Goal: Task Accomplishment & Management: Manage account settings

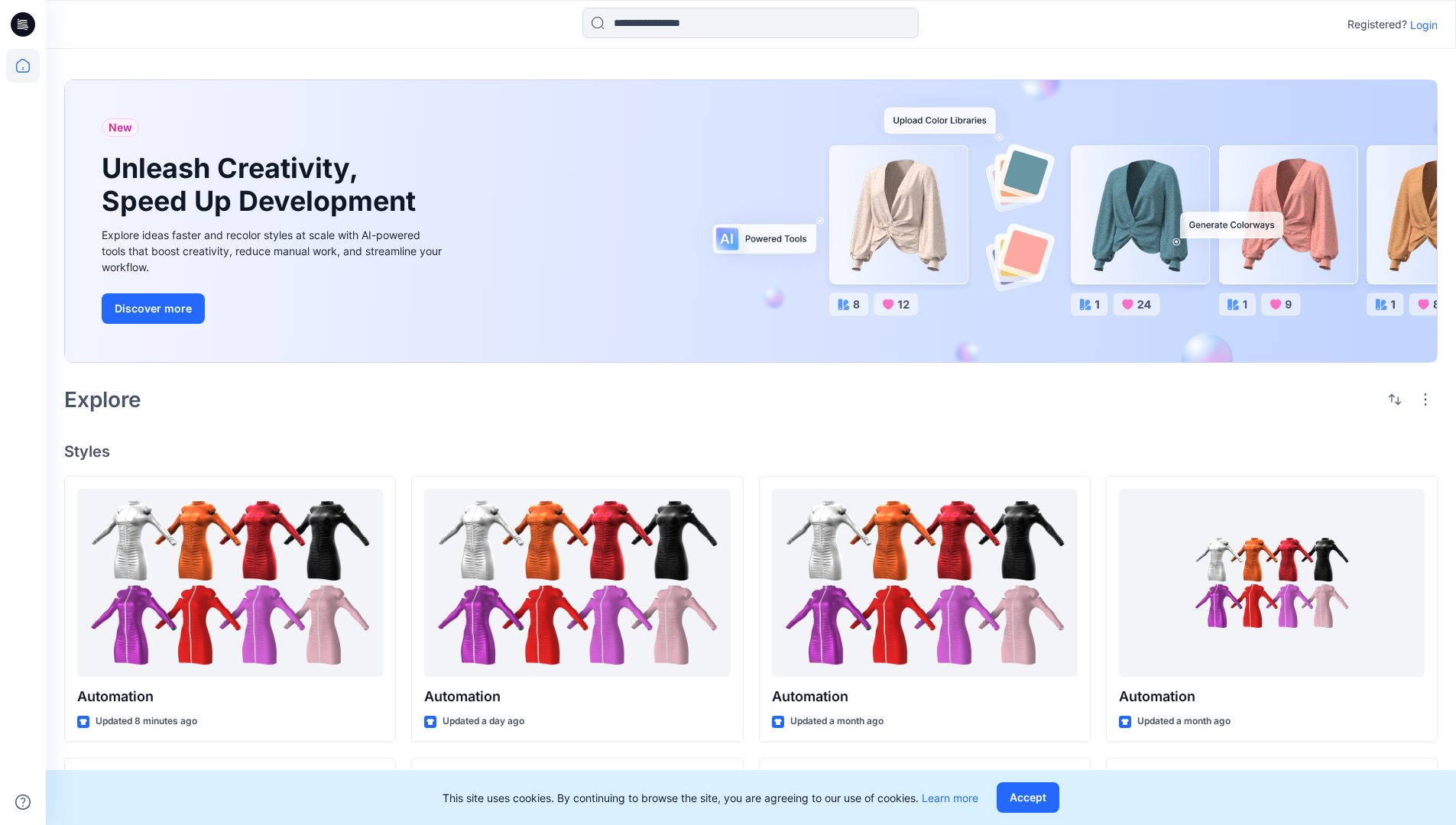
click at [1420, 24] on p "Login" at bounding box center [1424, 24] width 28 height 16
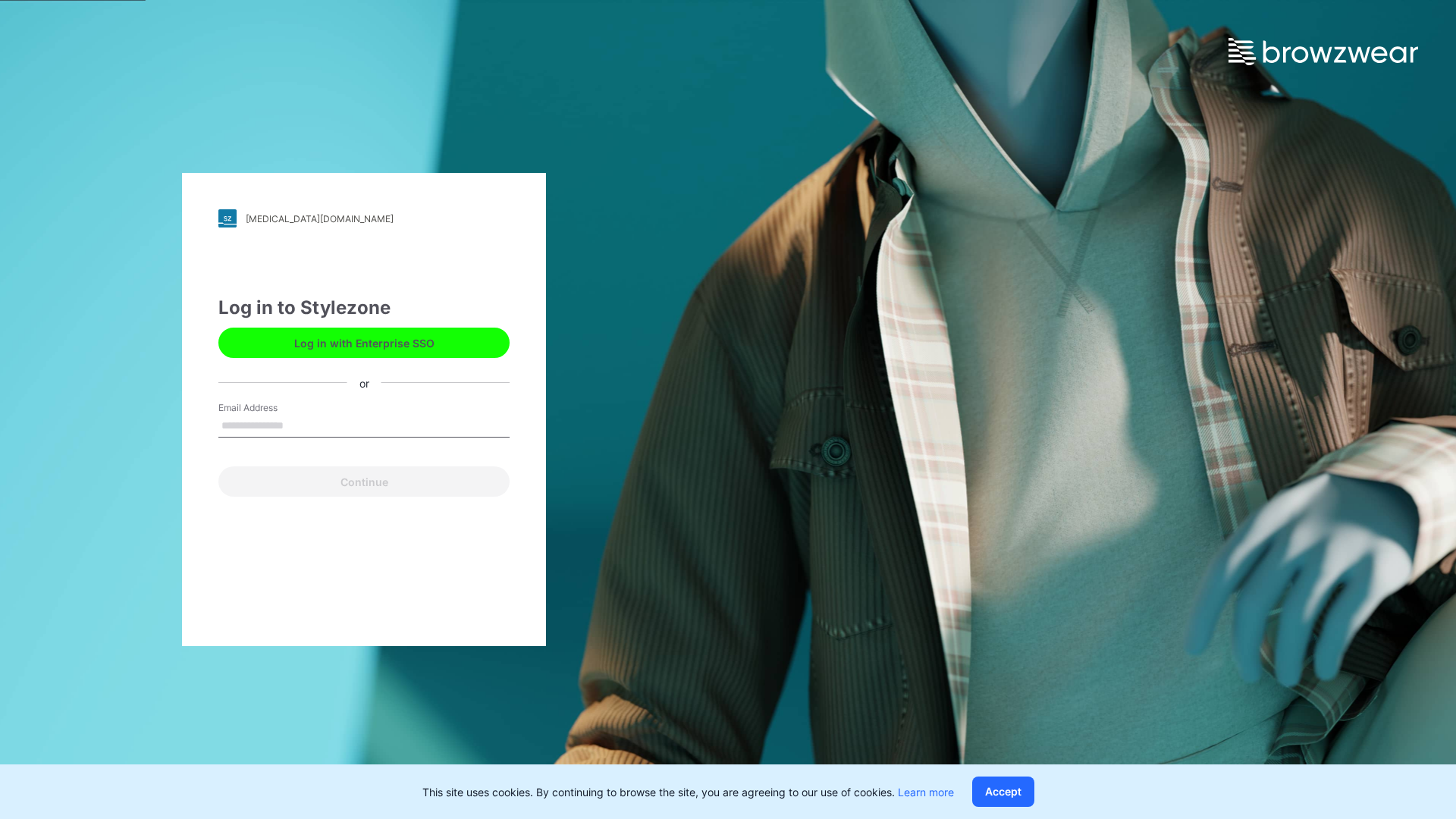
click at [300, 425] on input "Email Address" at bounding box center [364, 427] width 291 height 23
type input "**********"
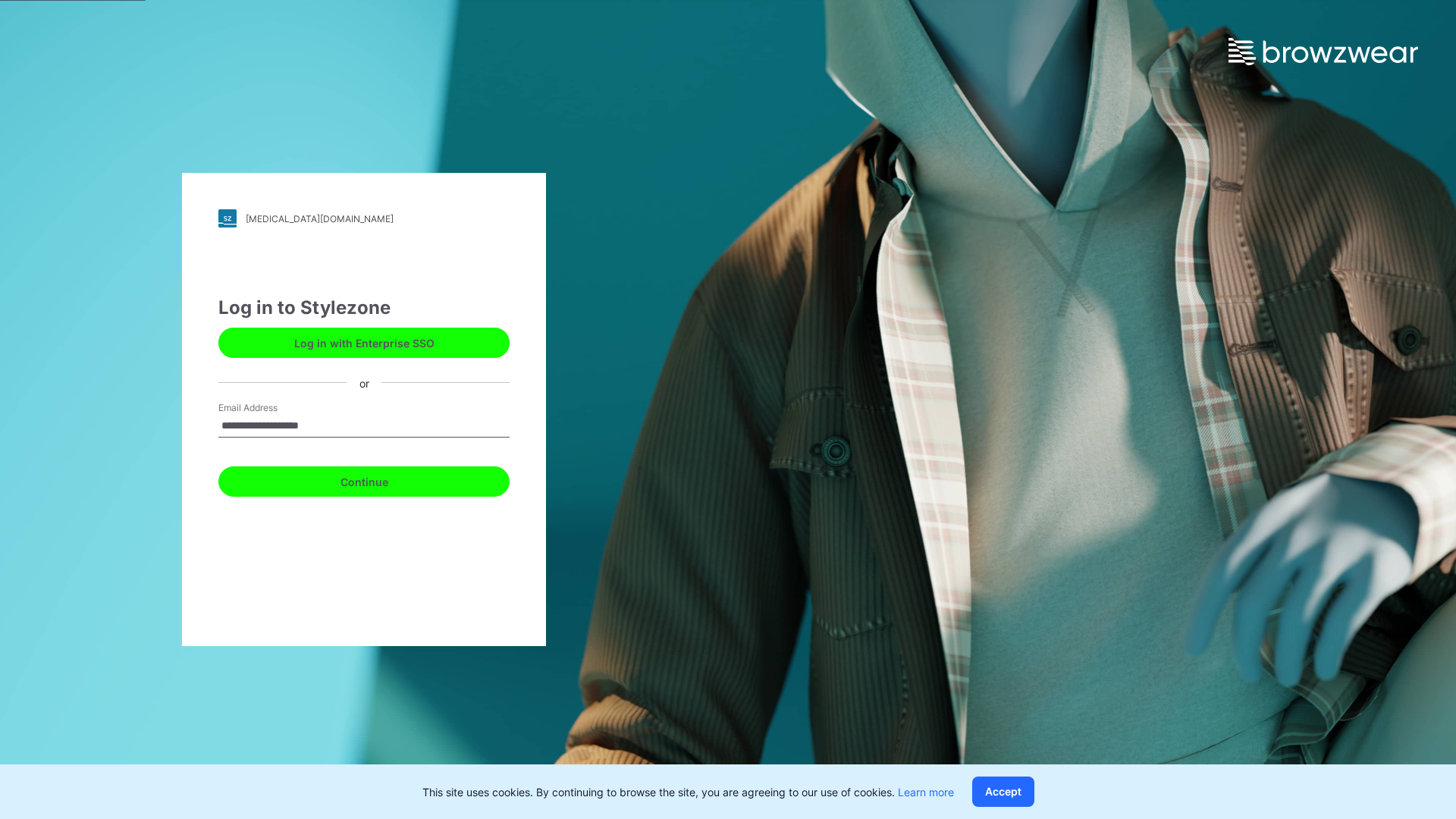
click at [381, 480] on button "Continue" at bounding box center [364, 482] width 291 height 30
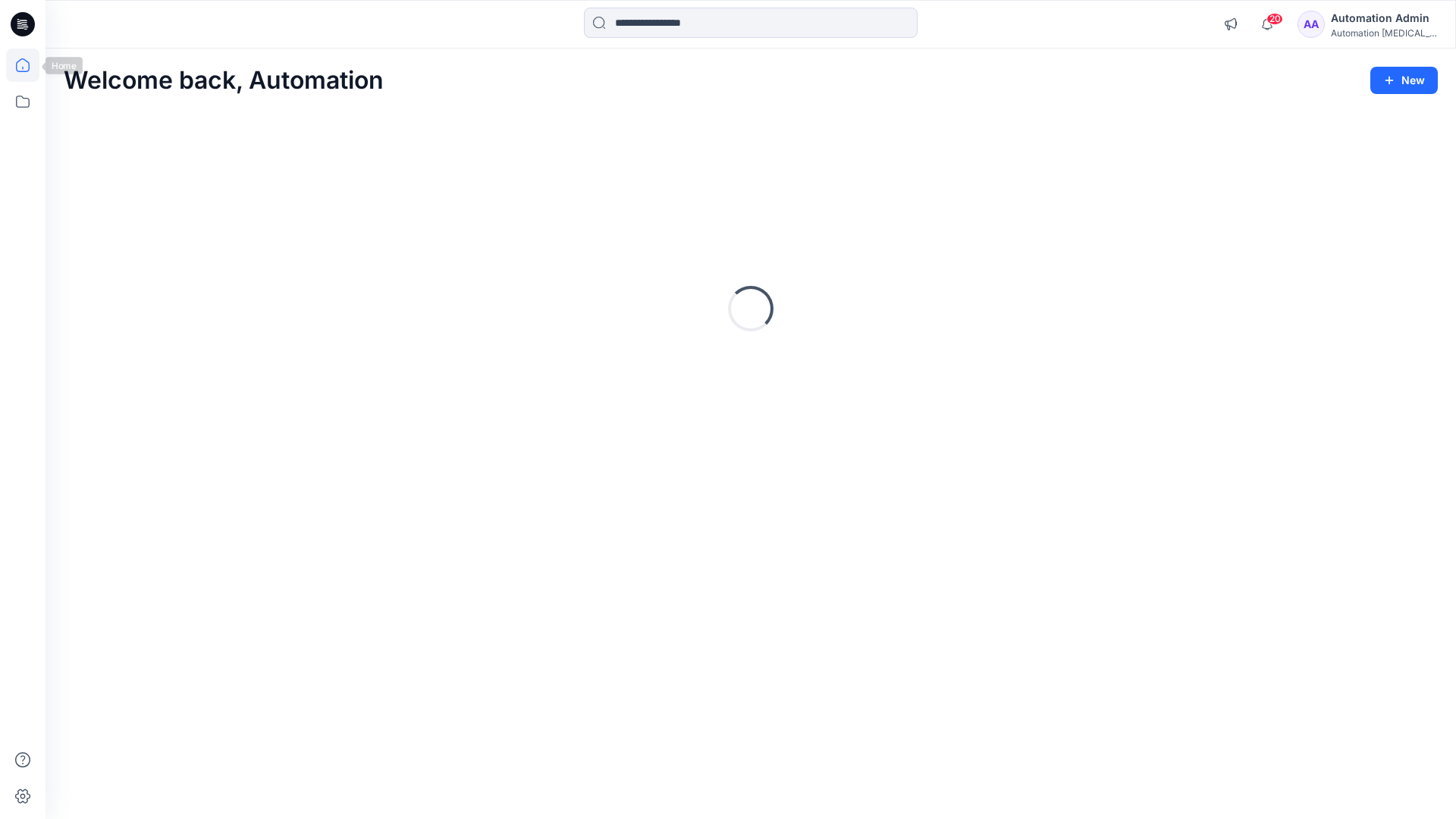
click at [29, 65] on icon at bounding box center [23, 65] width 14 height 14
click at [25, 106] on icon at bounding box center [23, 102] width 33 height 33
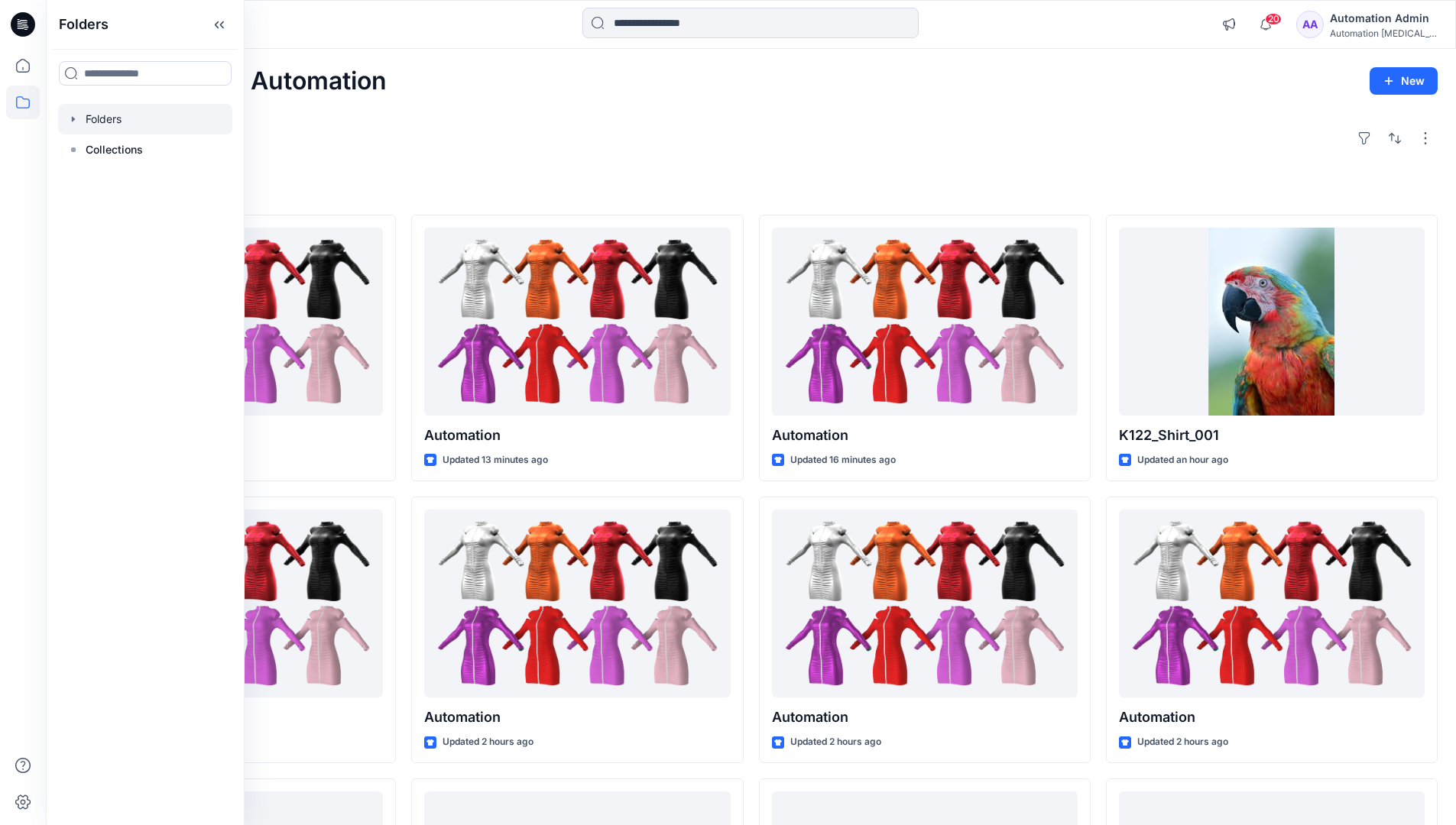
click at [112, 115] on div at bounding box center [145, 119] width 174 height 31
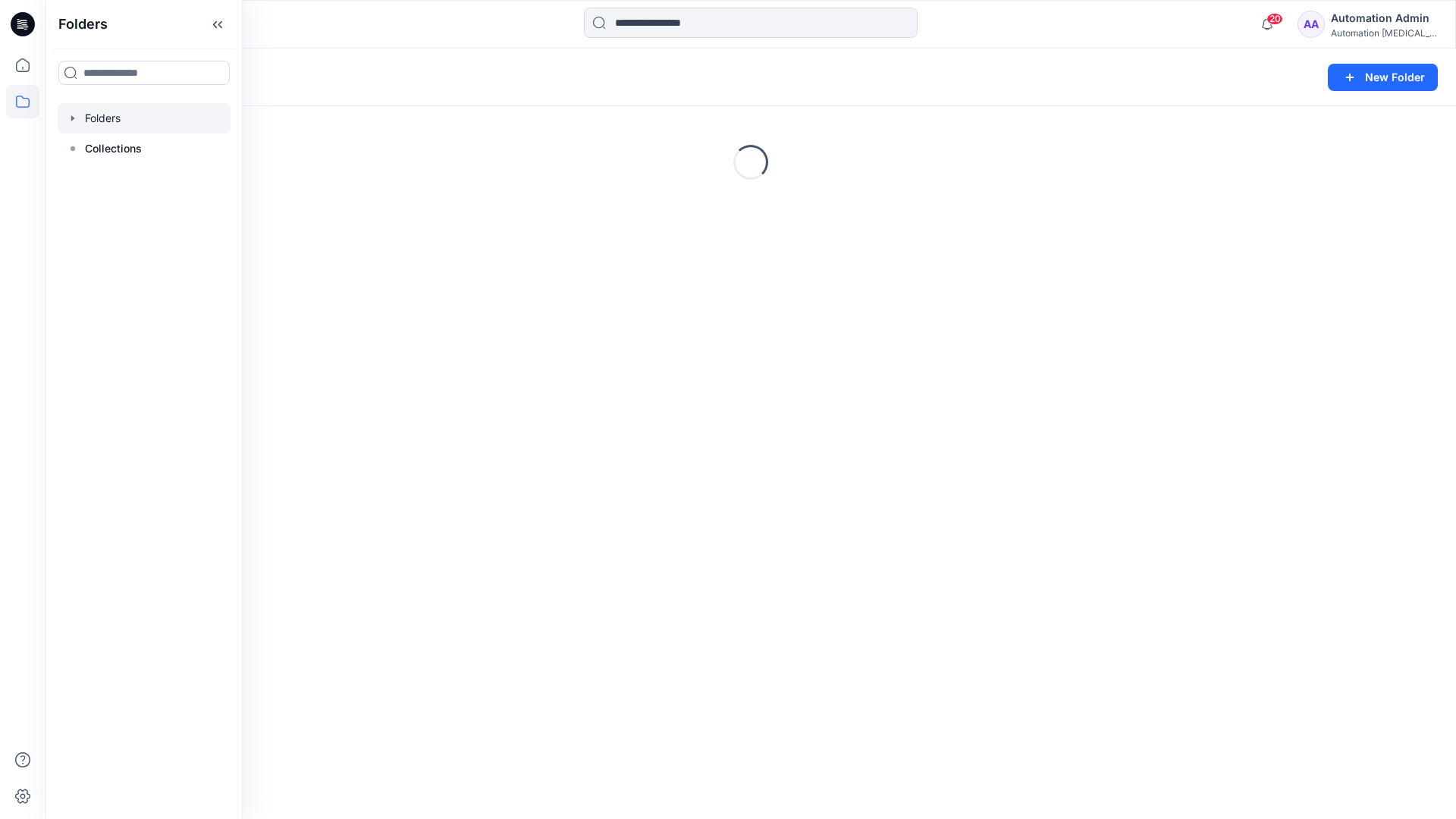
click at [761, 408] on div "Folders New Folder Loading..." at bounding box center [750, 433] width 1410 height 770
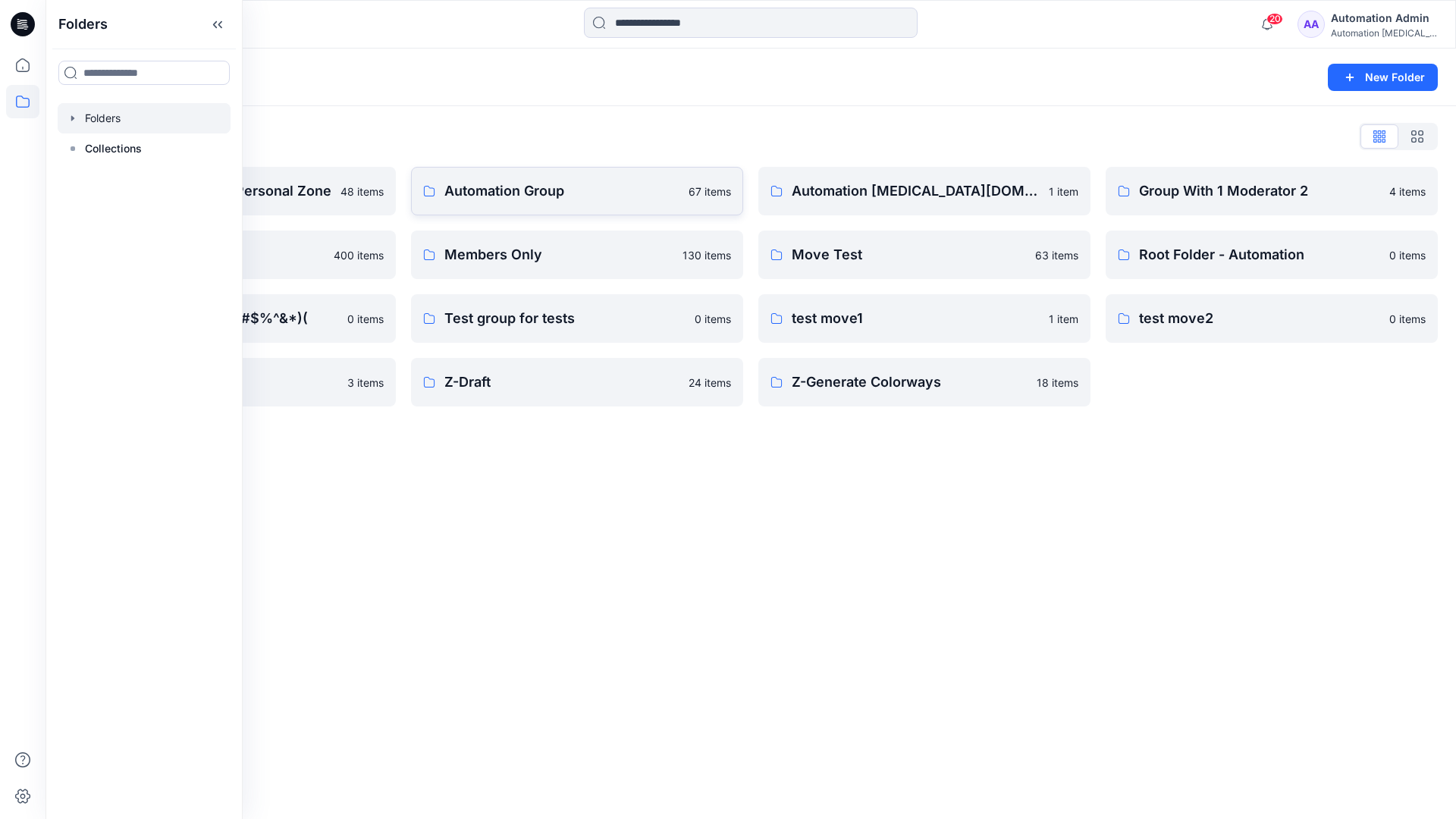
click at [517, 196] on p "Automation Group" at bounding box center [562, 191] width 235 height 21
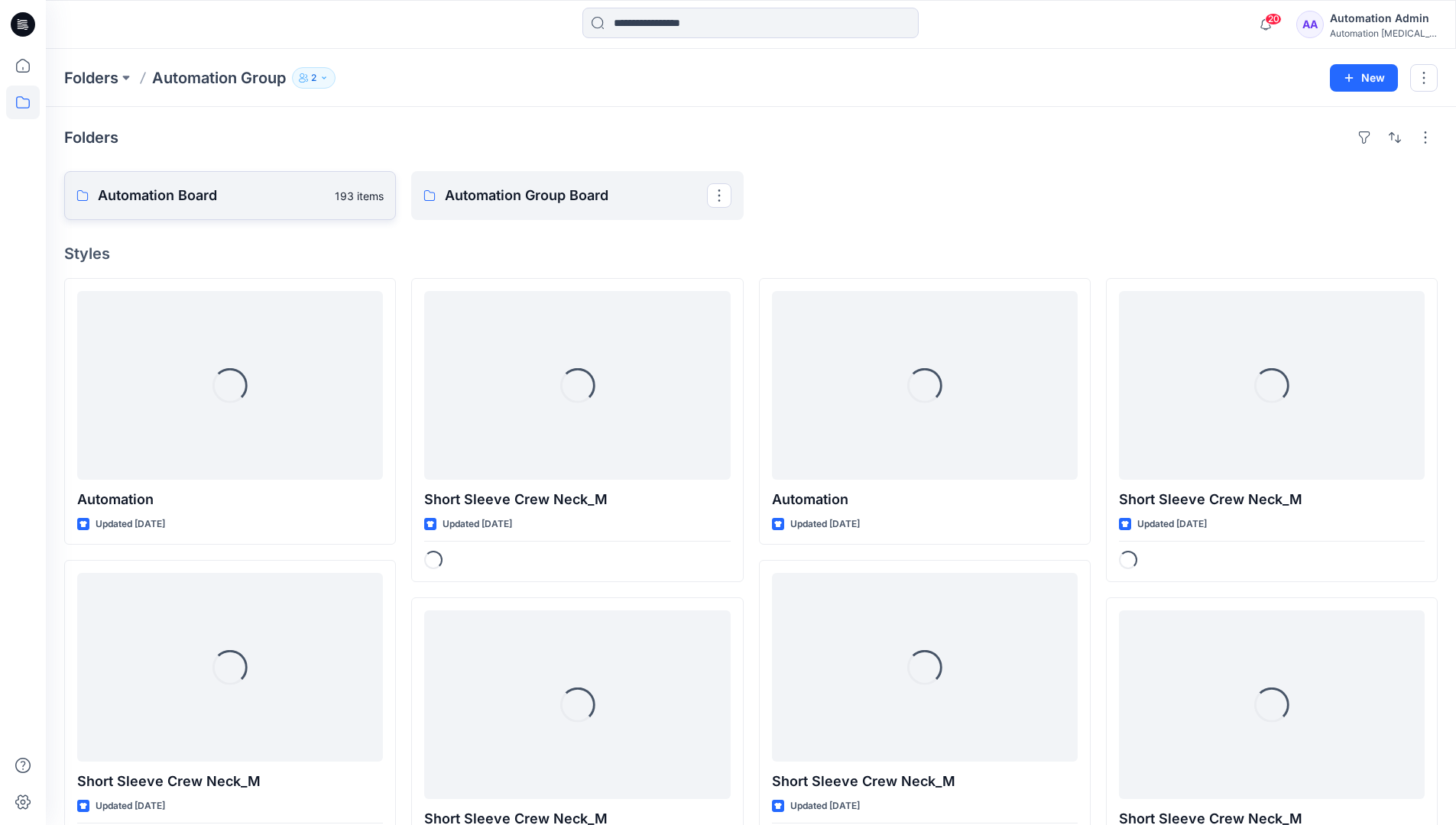
click at [303, 213] on link "Automation Board 193 items" at bounding box center [230, 196] width 332 height 49
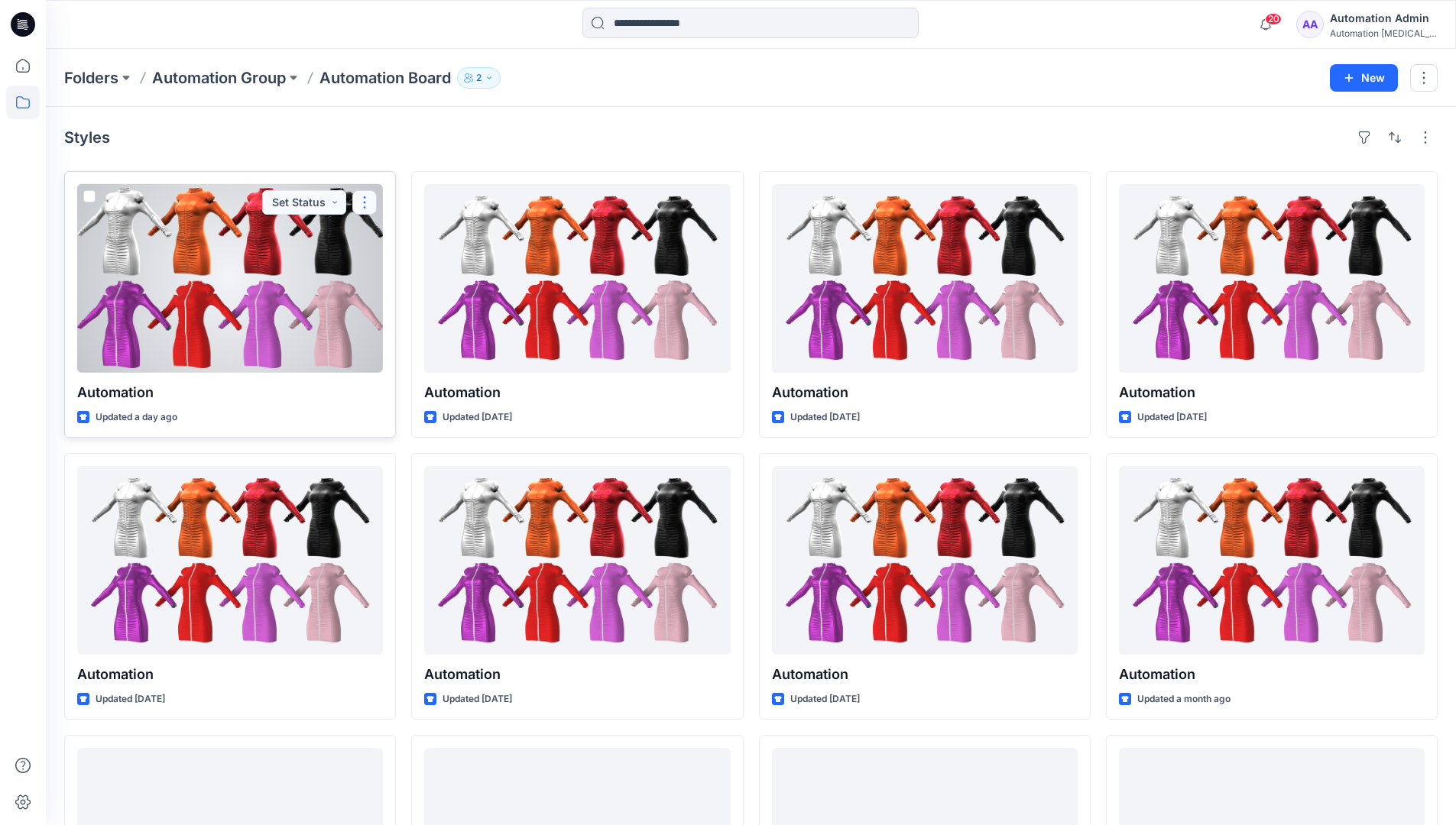
click at [361, 206] on button "button" at bounding box center [365, 203] width 24 height 24
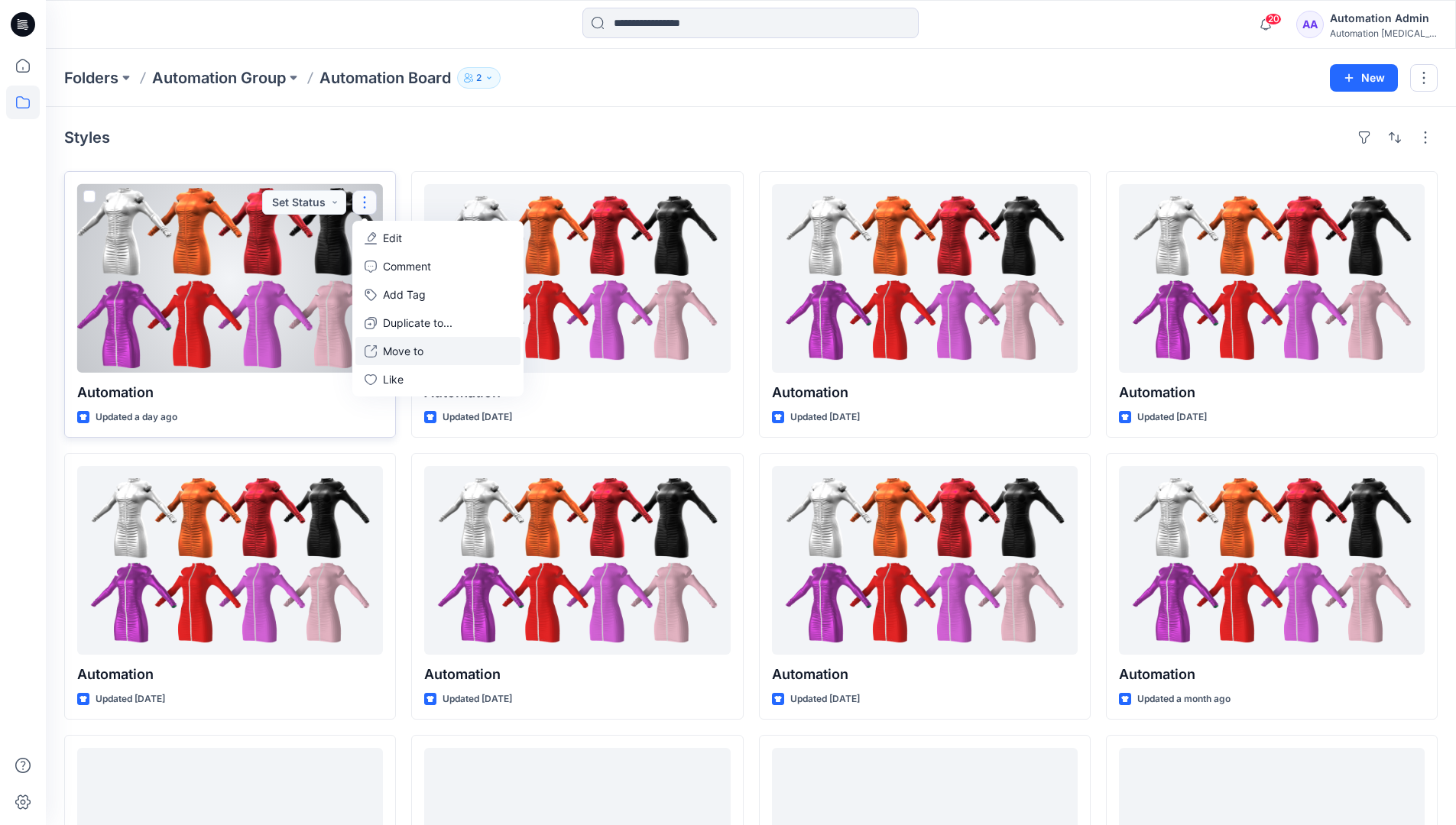
click at [395, 351] on p "Move to" at bounding box center [403, 351] width 41 height 16
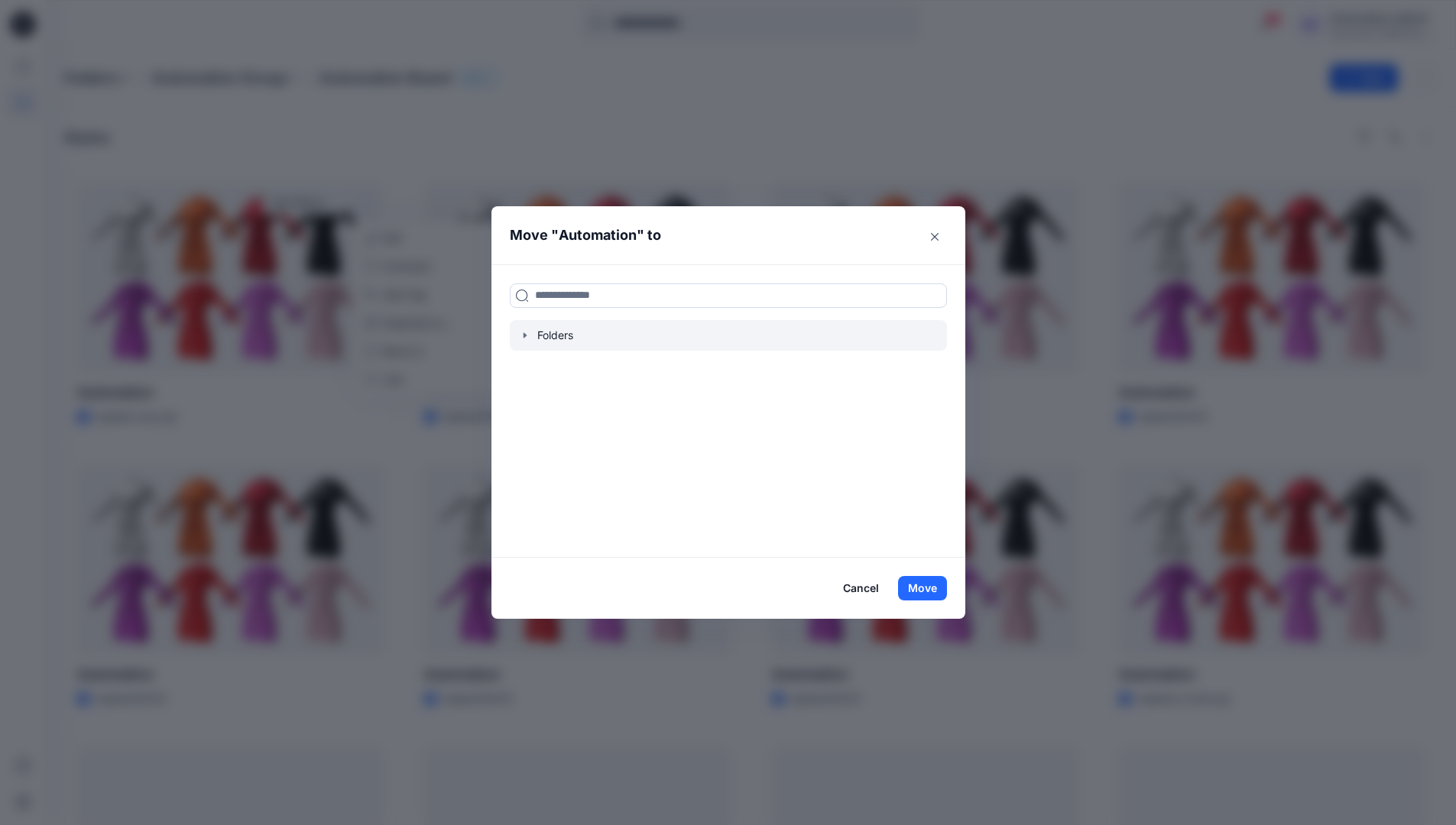
click at [531, 338] on icon "button" at bounding box center [525, 336] width 12 height 12
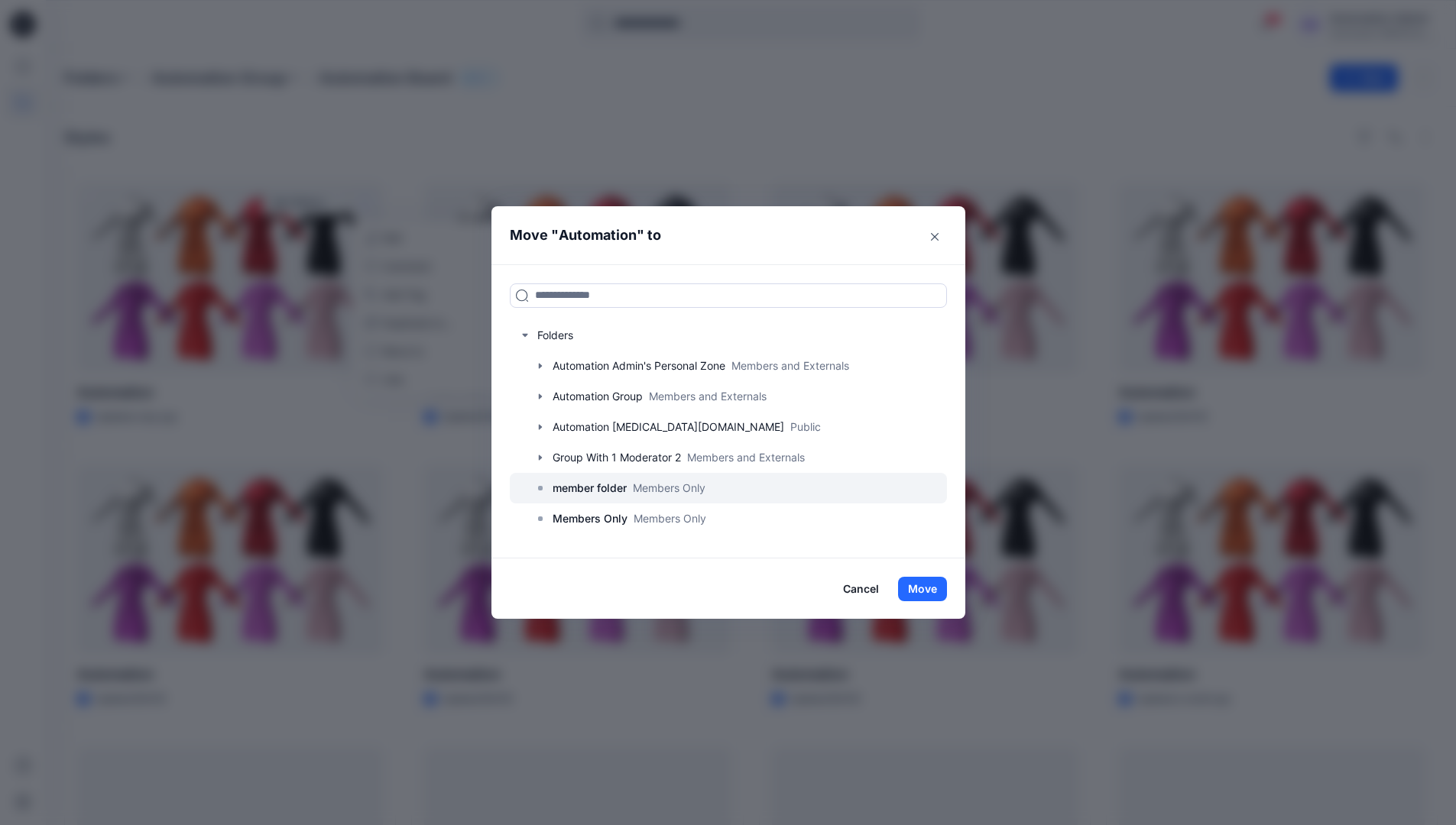
click at [593, 492] on p "member folder" at bounding box center [590, 489] width 74 height 18
click at [934, 588] on button "Move" at bounding box center [922, 590] width 49 height 24
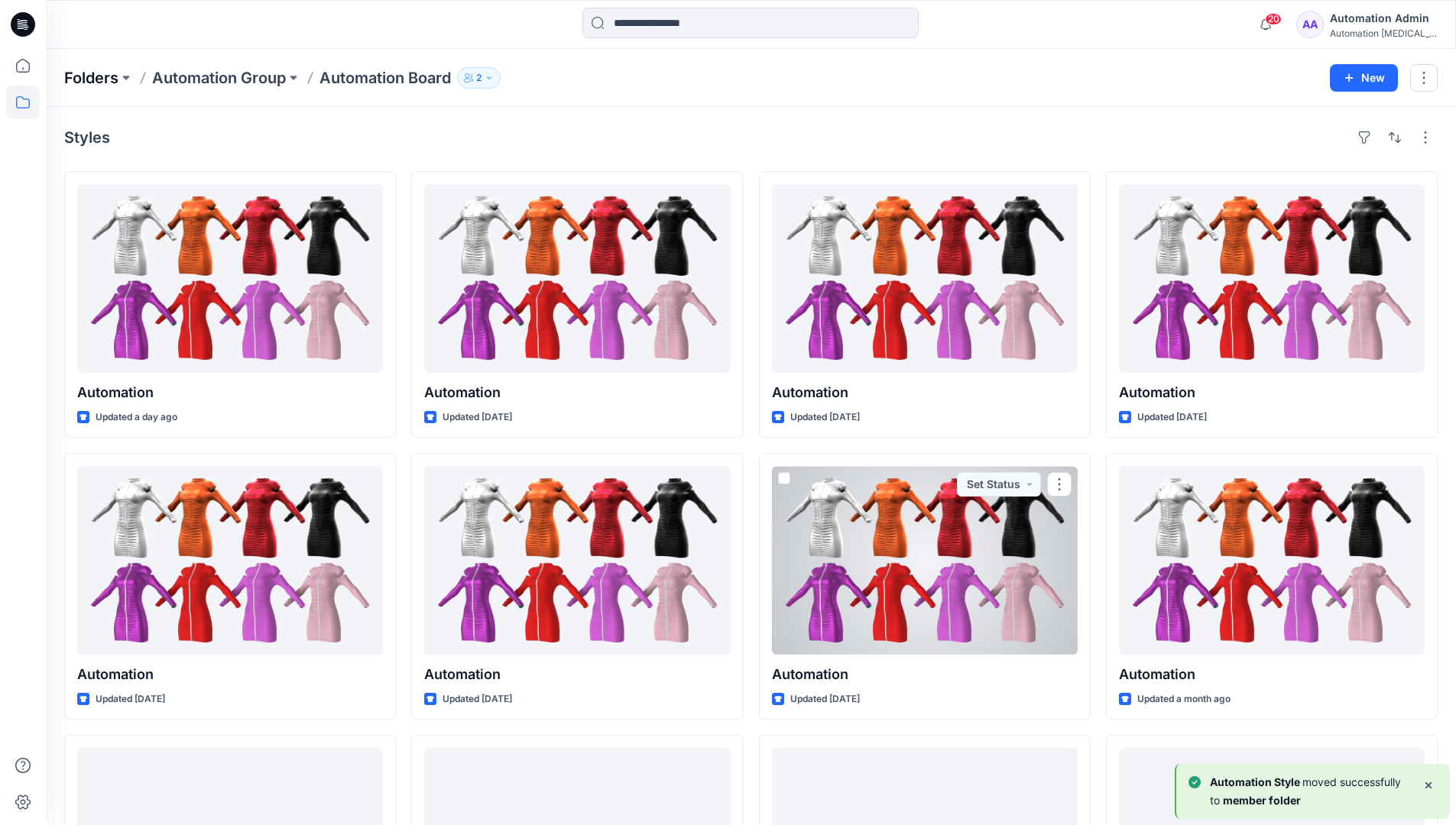
click at [96, 78] on p "Folders" at bounding box center [91, 78] width 54 height 21
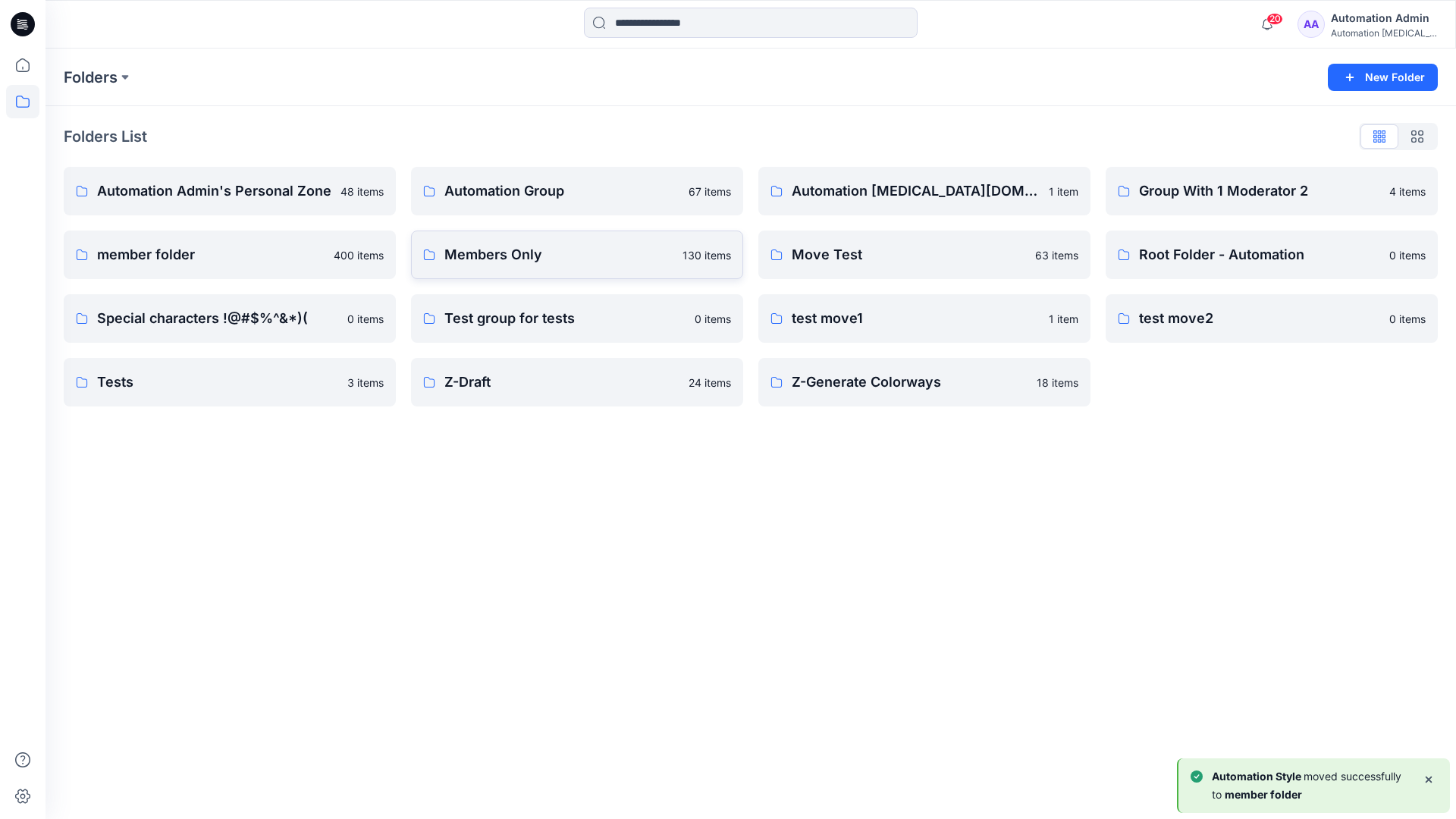
click at [536, 258] on p "Members Only" at bounding box center [559, 255] width 229 height 21
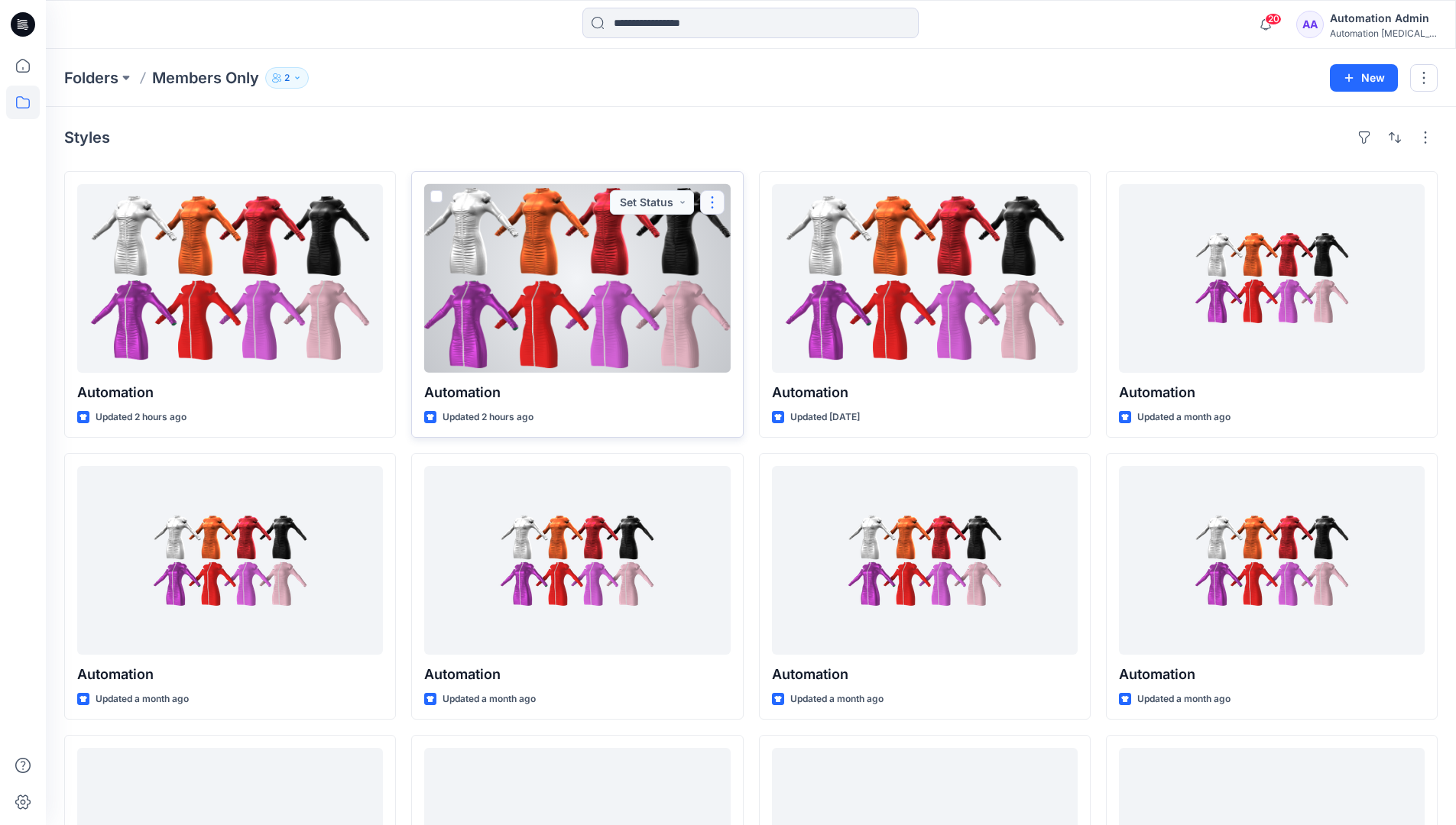
click at [713, 200] on button "button" at bounding box center [712, 203] width 24 height 24
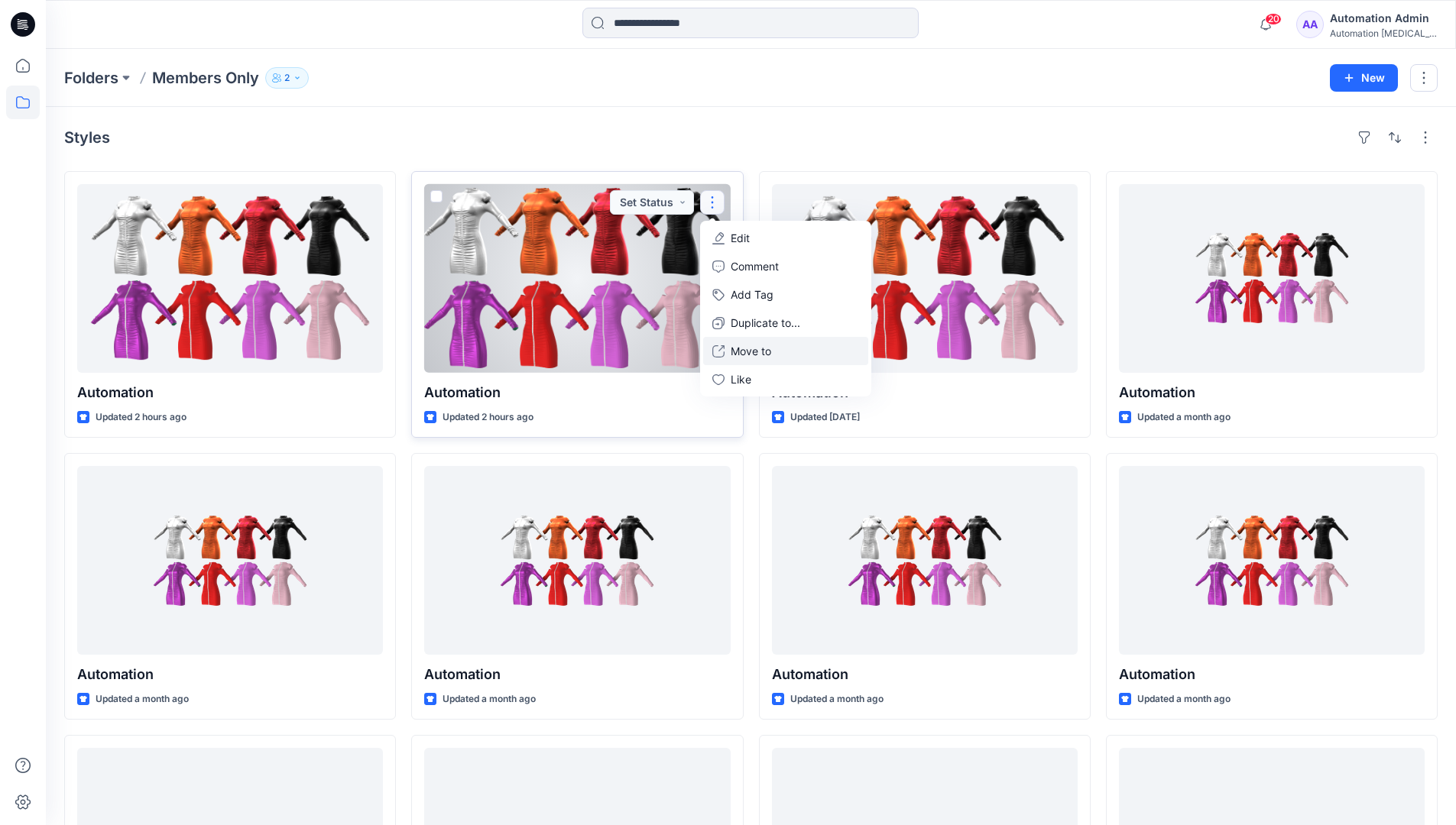
click at [742, 346] on p "Move to" at bounding box center [750, 351] width 41 height 16
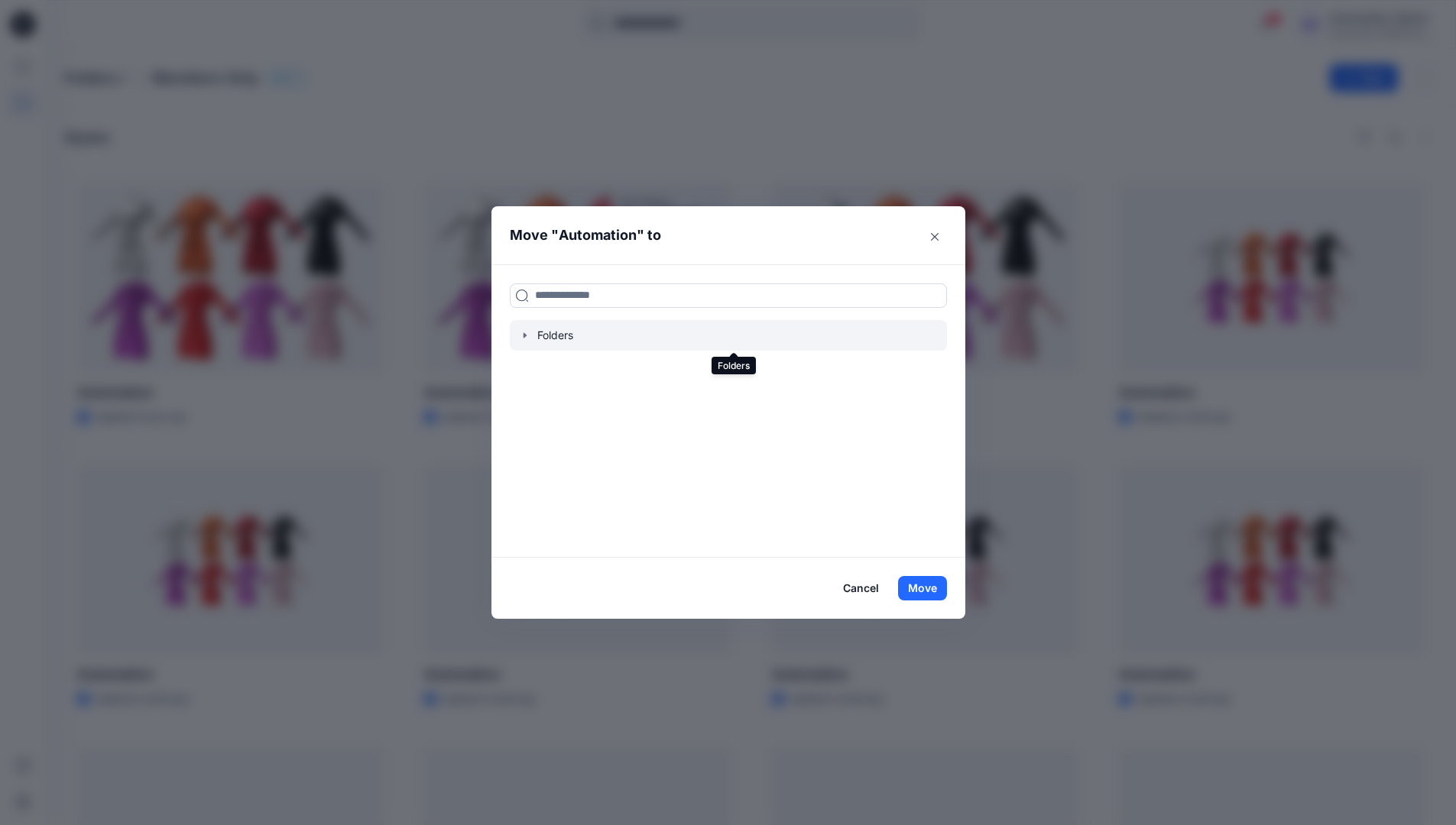
click at [531, 336] on icon "button" at bounding box center [525, 336] width 12 height 12
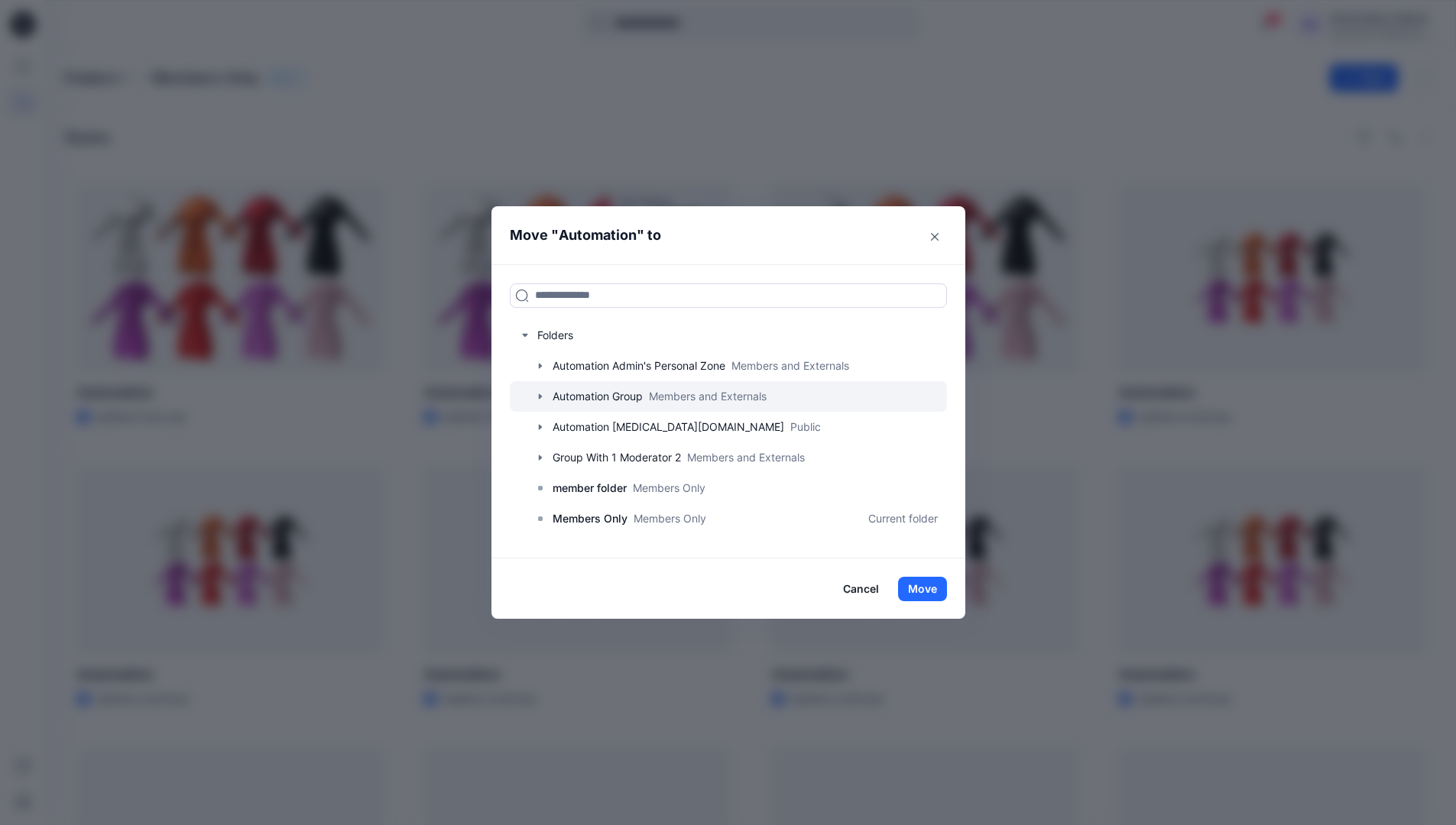
click at [547, 395] on icon "button" at bounding box center [541, 397] width 12 height 12
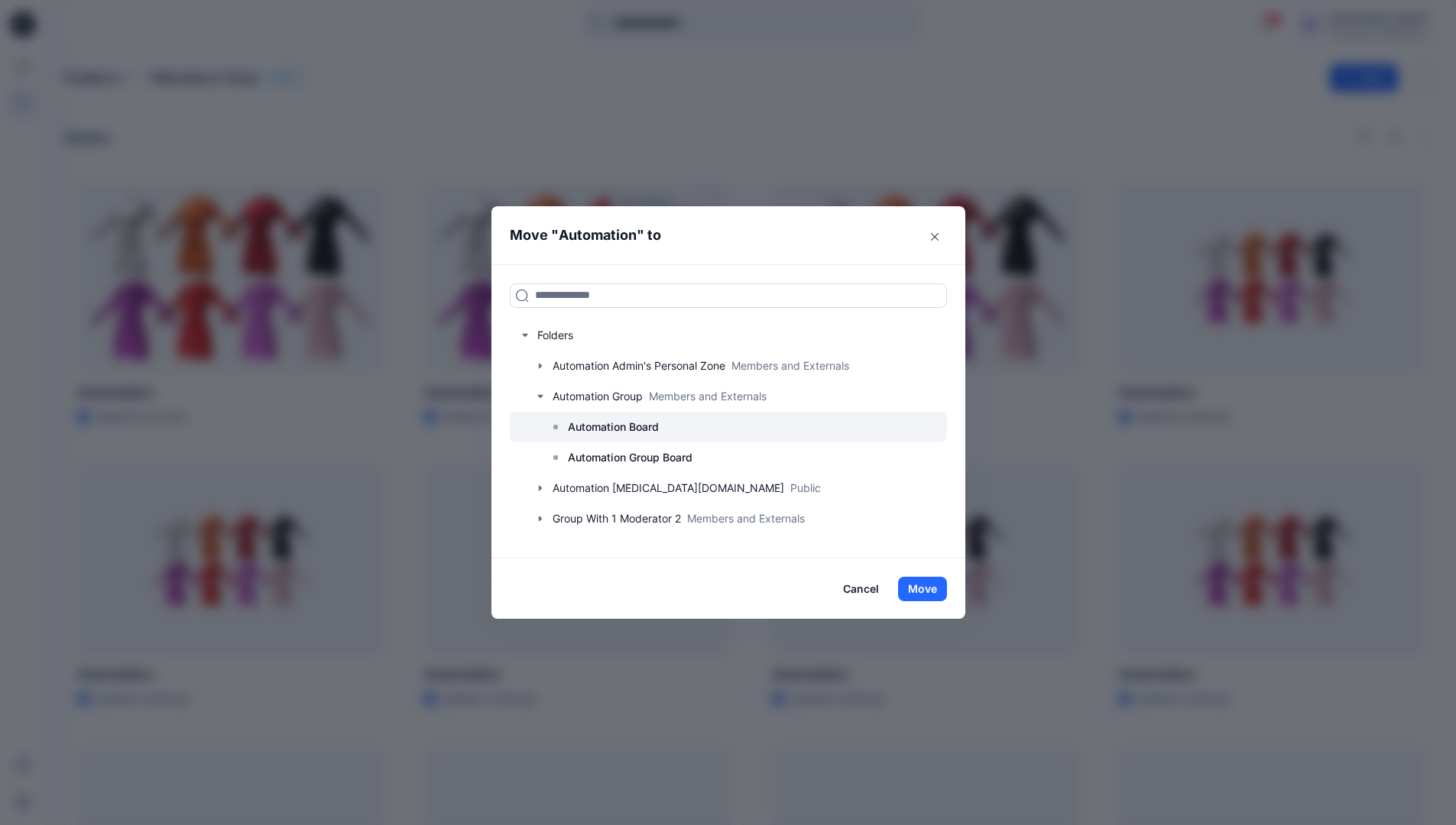
click at [591, 419] on p "Automation Board" at bounding box center [613, 427] width 91 height 18
click at [925, 591] on button "Move" at bounding box center [922, 590] width 49 height 24
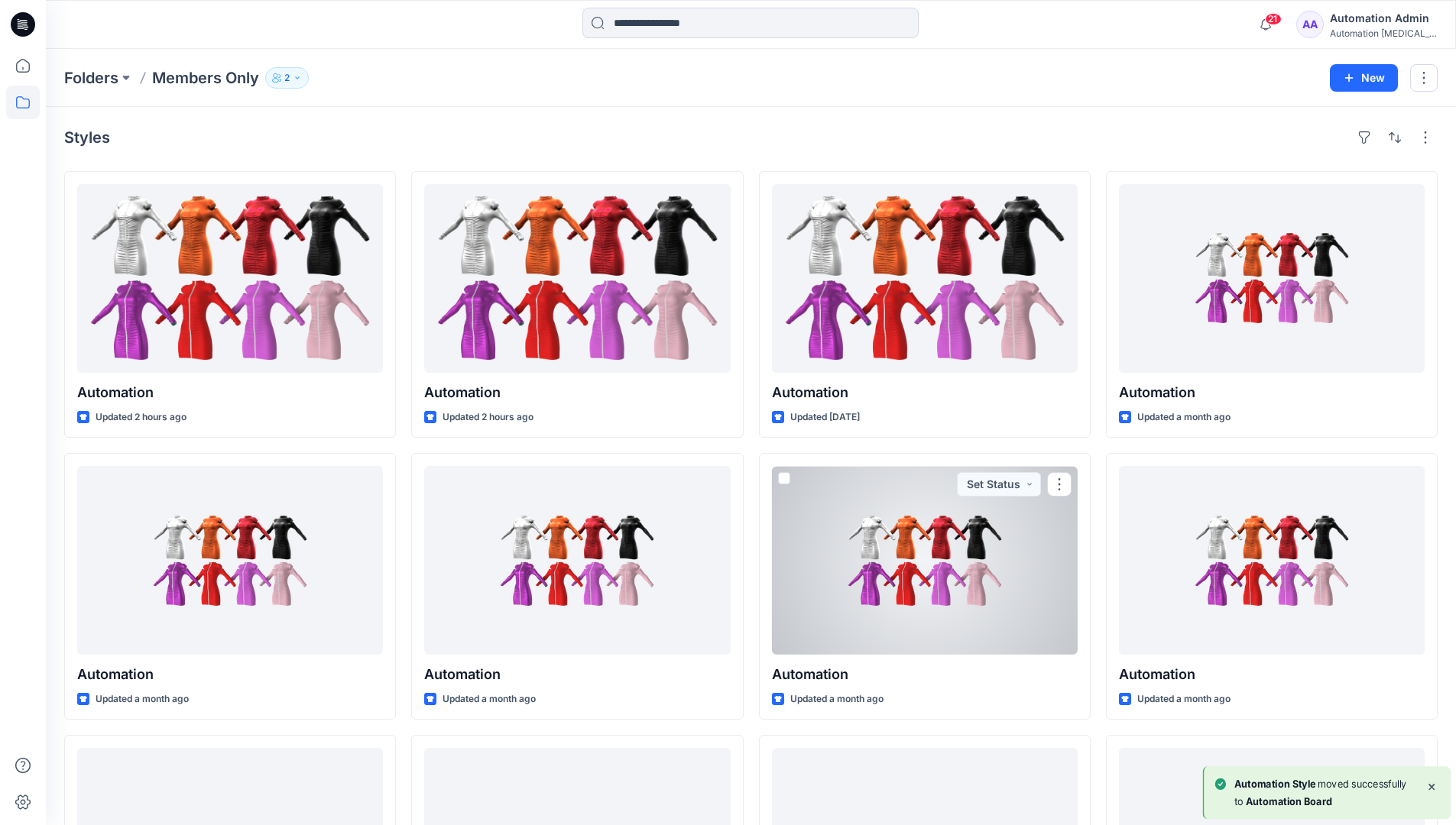
click at [1355, 23] on div "Automation Admin" at bounding box center [1383, 18] width 107 height 18
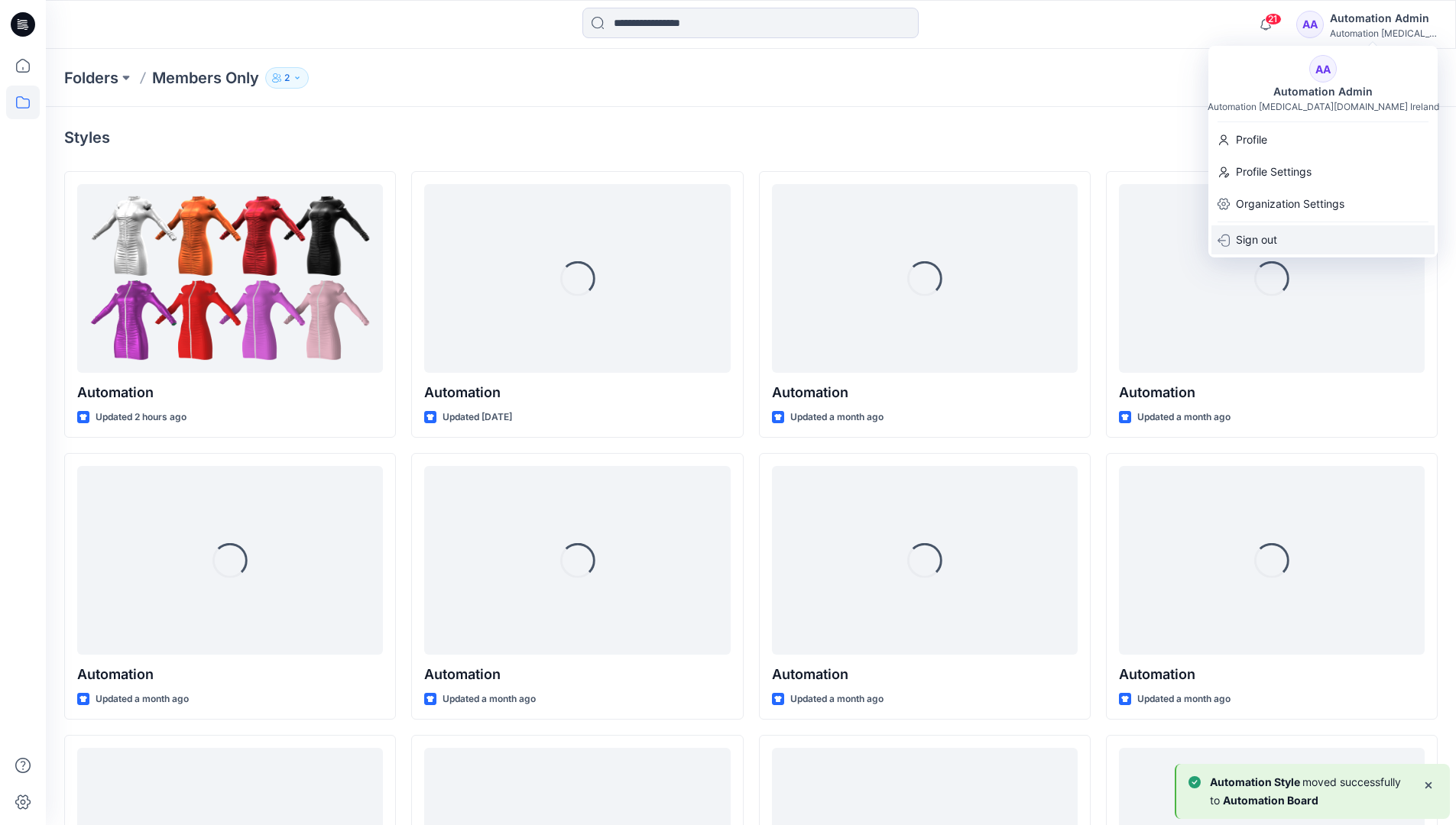
click at [1263, 236] on p "Sign out" at bounding box center [1256, 240] width 41 height 29
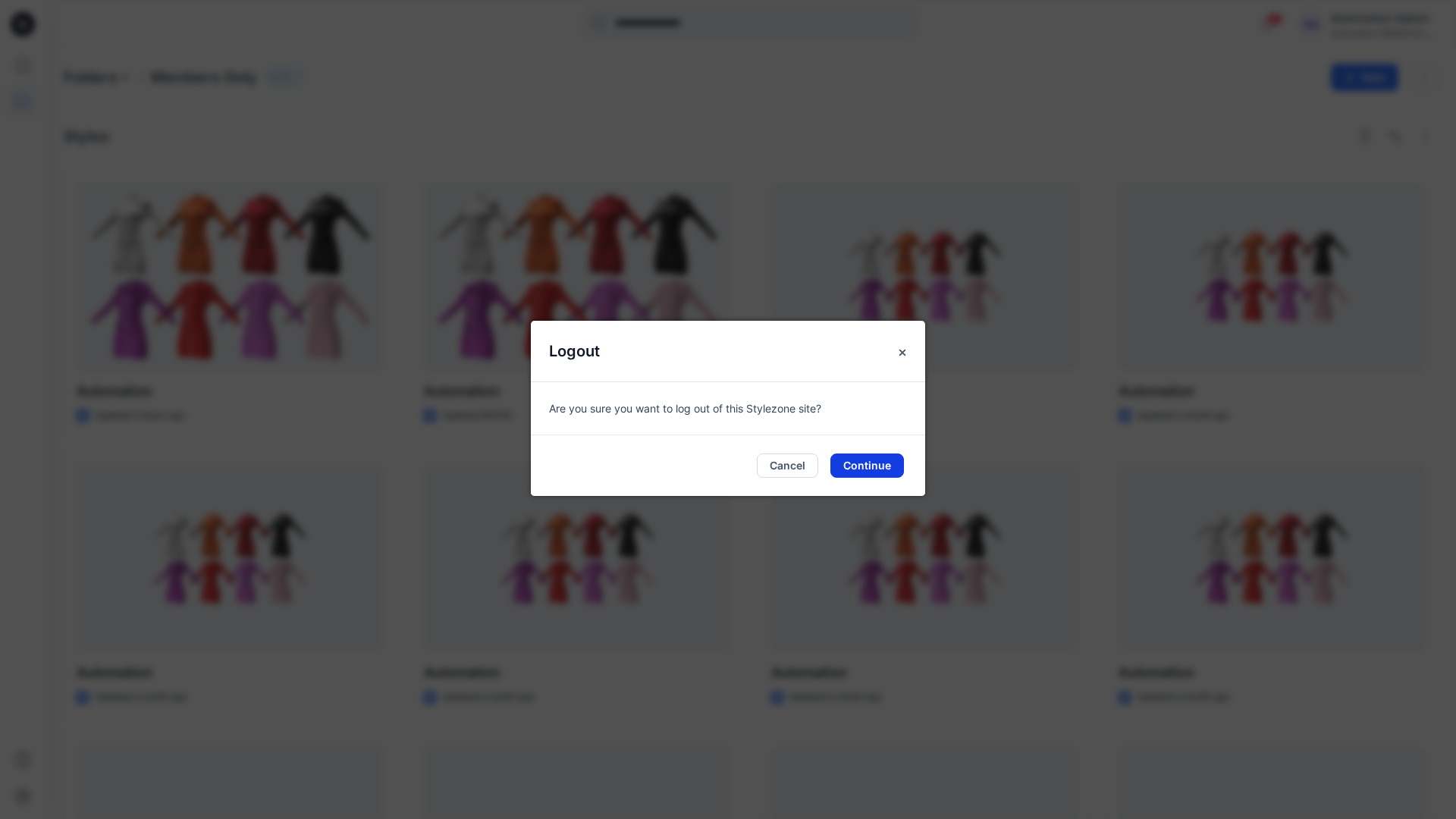
click at [870, 463] on button "Continue" at bounding box center [866, 466] width 74 height 24
